Goal: Task Accomplishment & Management: Use online tool/utility

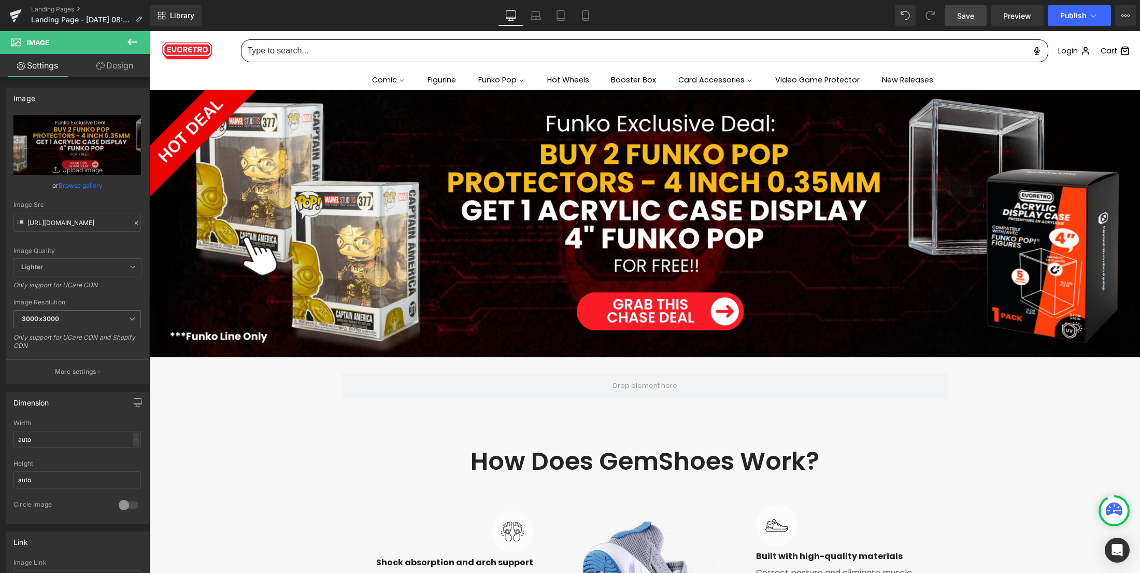
click at [965, 9] on link "Save" at bounding box center [966, 15] width 42 height 21
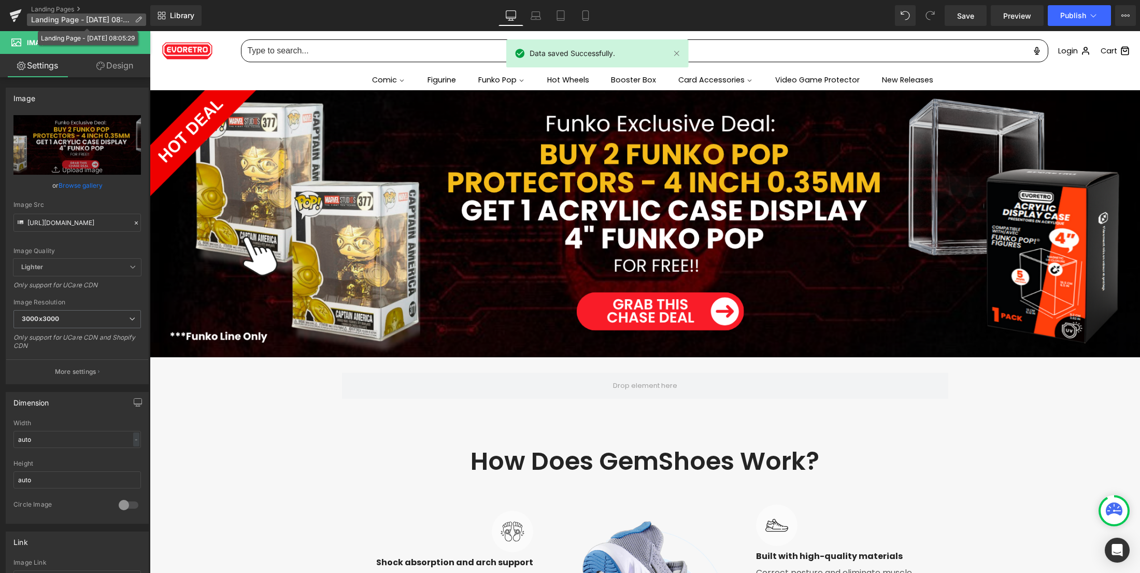
click at [131, 20] on p "Landing Page - [DATE] 08:05:29" at bounding box center [86, 19] width 119 height 12
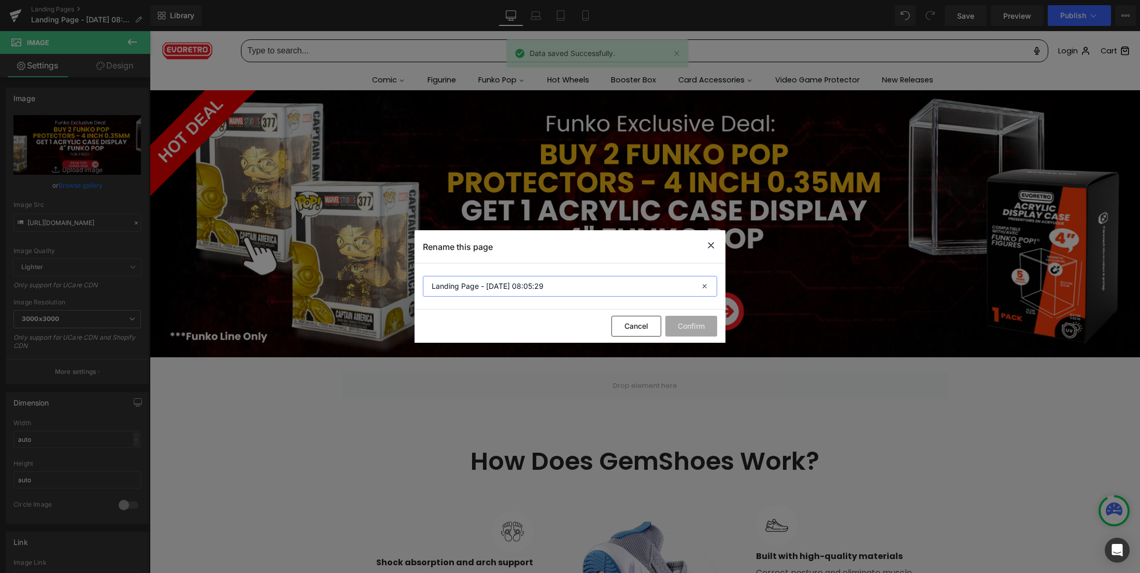
click at [448, 280] on input "Landing Page - [DATE] 08:05:29" at bounding box center [570, 286] width 294 height 21
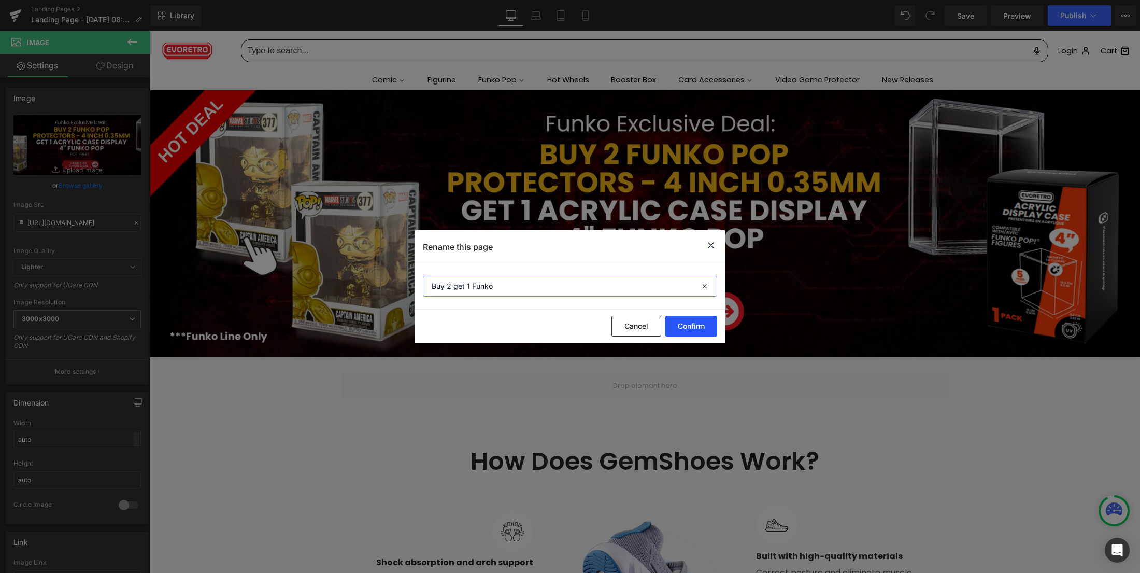
type input "Buy 2 get 1 Funko"
click at [678, 321] on button "Confirm" at bounding box center [692, 326] width 52 height 21
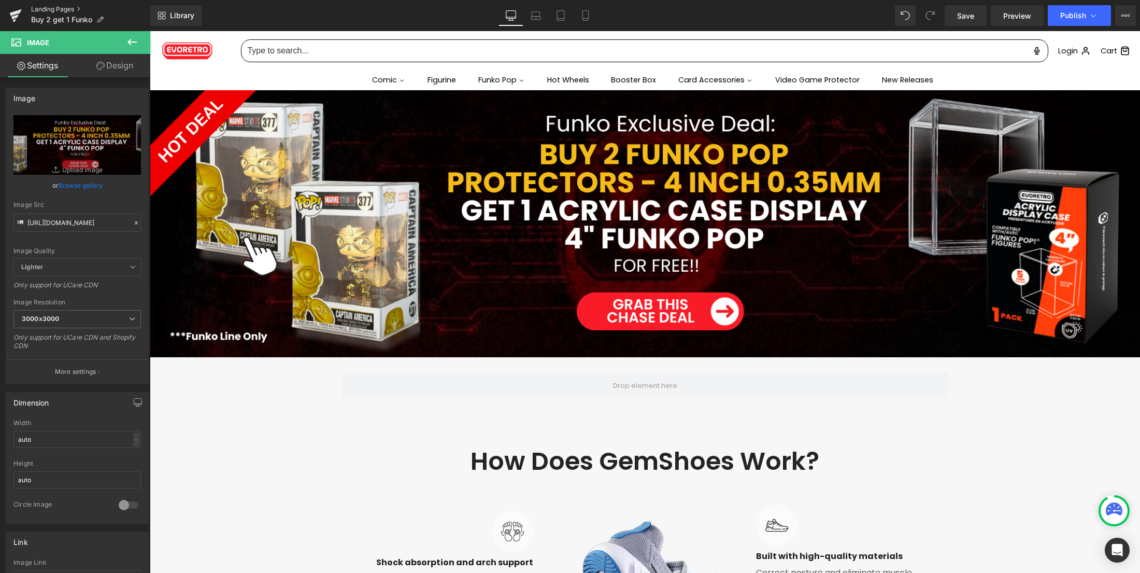
click at [35, 12] on link "Landing Pages" at bounding box center [90, 9] width 119 height 8
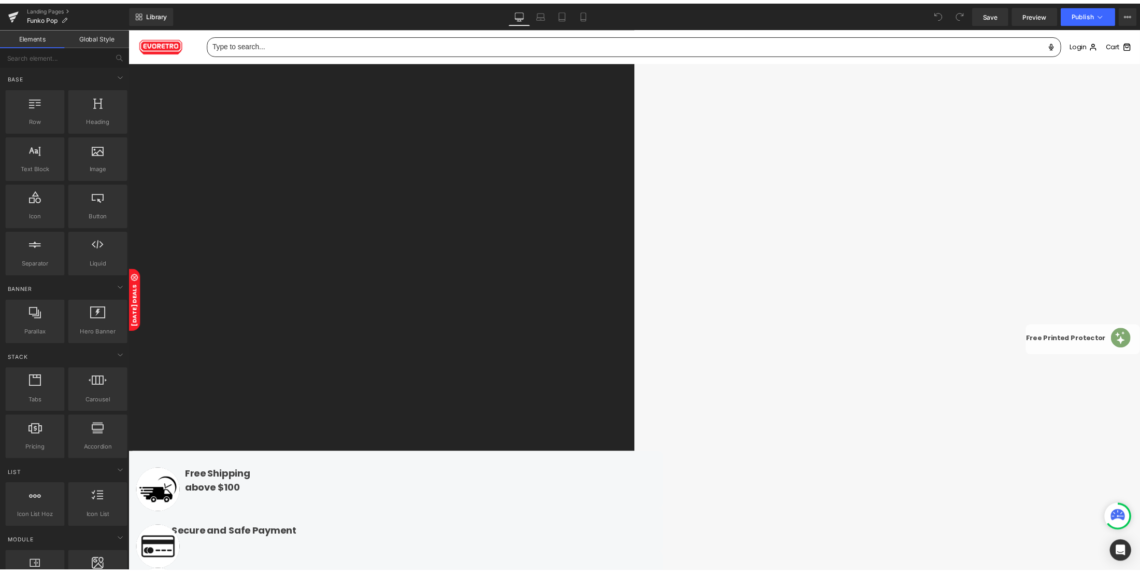
scroll to position [138, 0]
